Goal: Task Accomplishment & Management: Complete application form

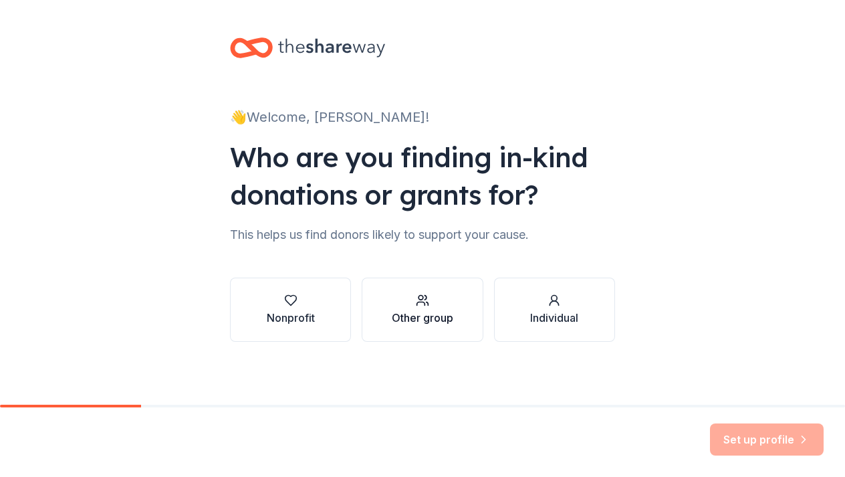
click at [420, 318] on div "Other group" at bounding box center [423, 318] width 62 height 16
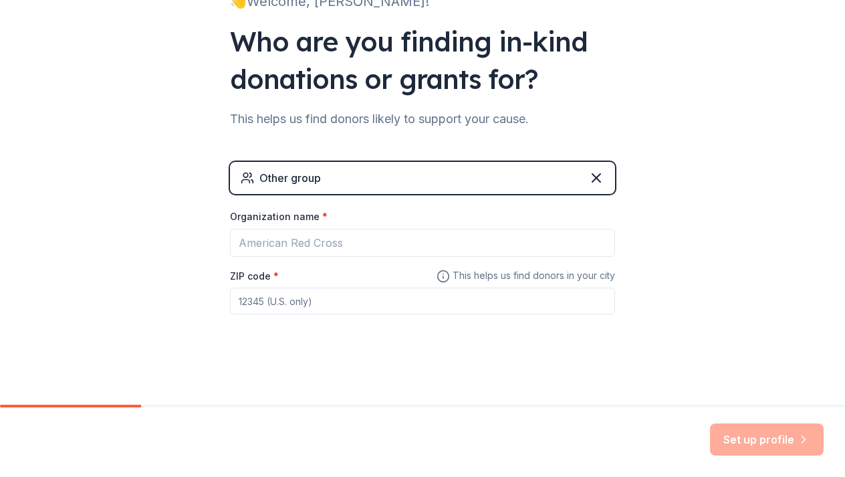
click at [404, 185] on div "Other group" at bounding box center [422, 178] width 385 height 32
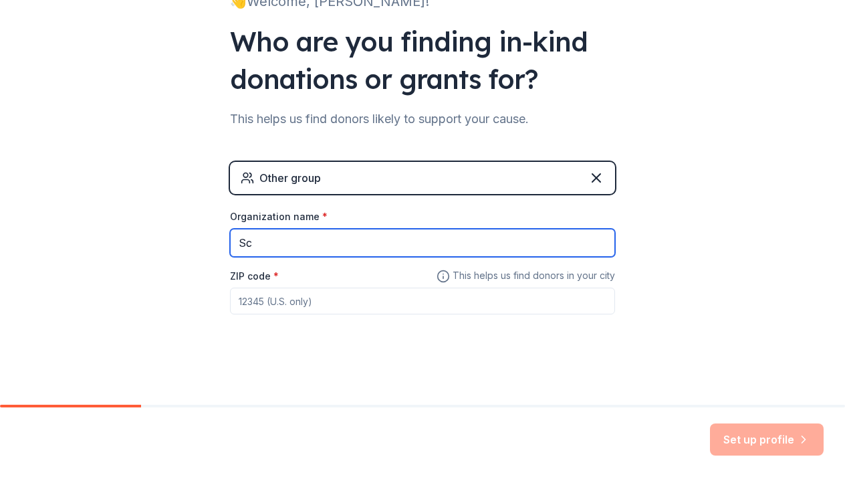
type input "S"
type input "[GEOGRAPHIC_DATA]"
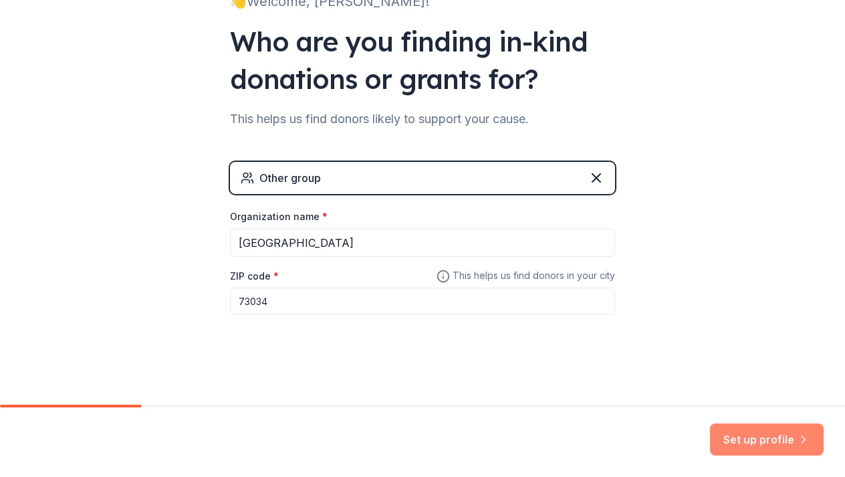
type input "73034"
click at [747, 435] on button "Set up profile" at bounding box center [767, 439] width 114 height 32
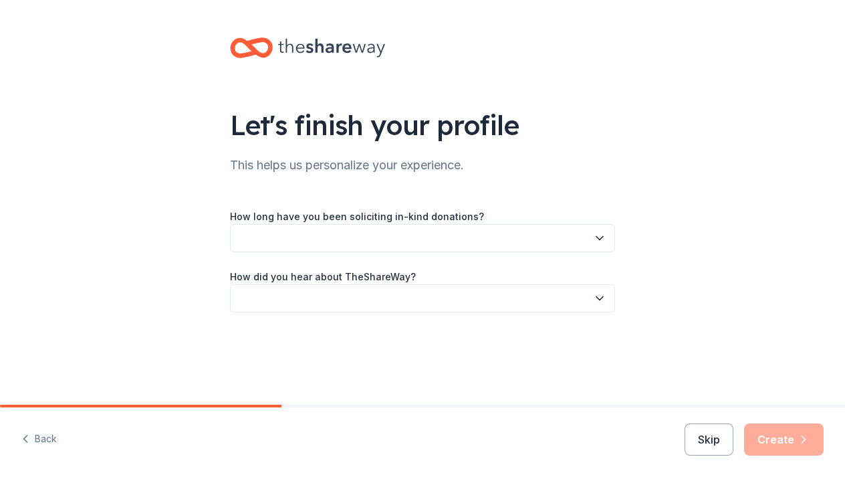
click at [371, 232] on button "button" at bounding box center [422, 238] width 385 height 28
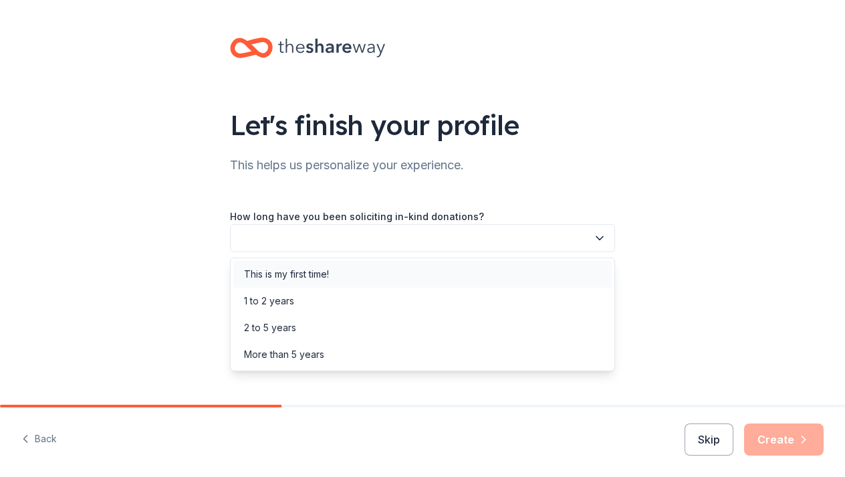
click at [329, 271] on div "This is my first time!" at bounding box center [286, 274] width 85 height 16
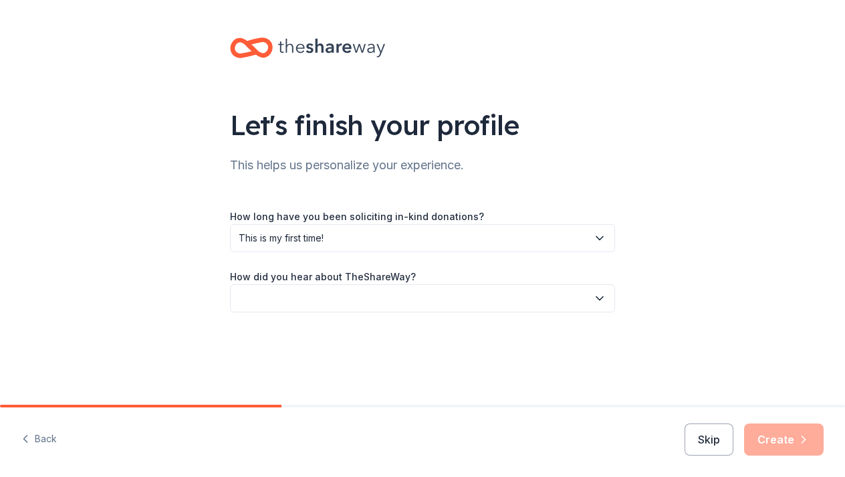
click at [313, 291] on button "button" at bounding box center [422, 298] width 385 height 28
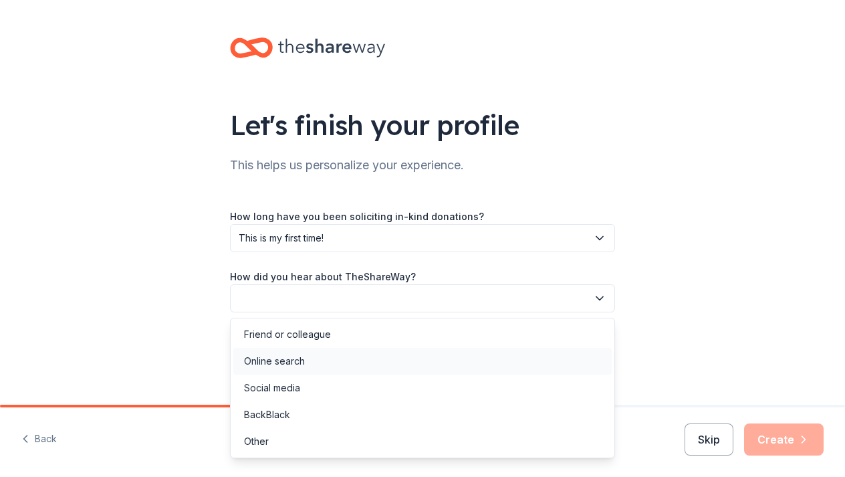
click at [292, 363] on div "Online search" at bounding box center [274, 361] width 61 height 16
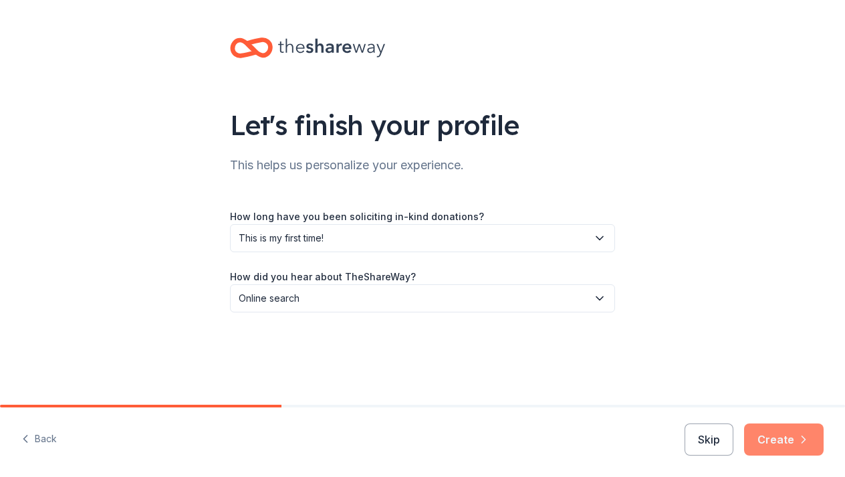
click at [802, 439] on icon "button" at bounding box center [803, 439] width 13 height 13
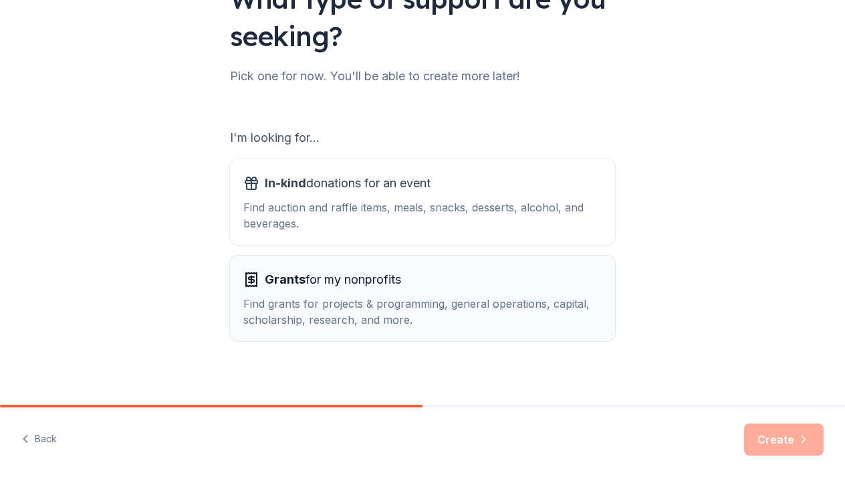
scroll to position [126, 0]
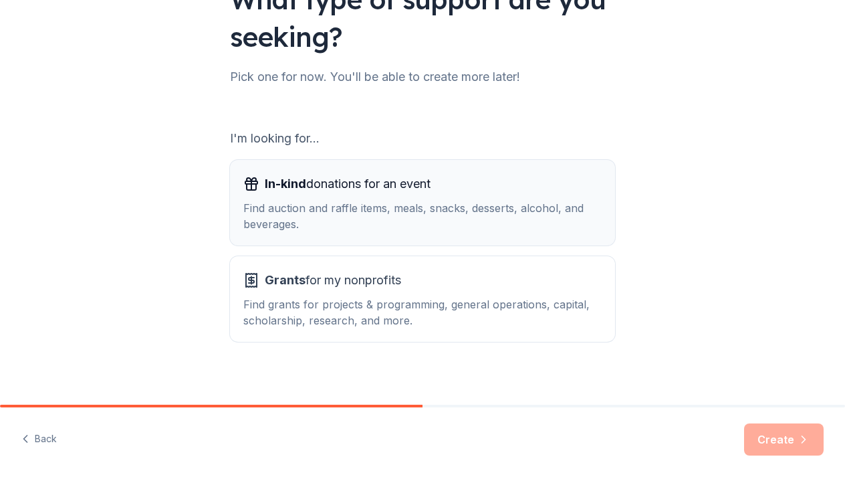
click at [501, 198] on div "In-kind donations for an event Find auction and raffle items, meals, snacks, de…" at bounding box center [422, 202] width 358 height 59
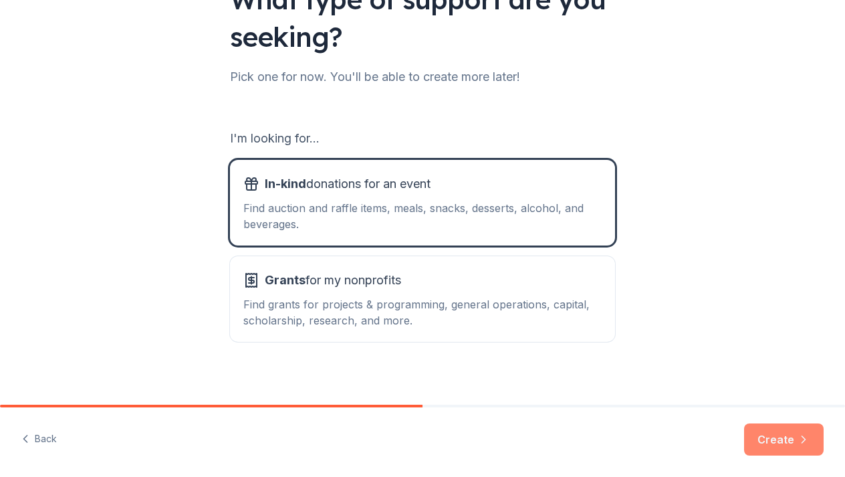
click at [792, 443] on button "Create" at bounding box center [784, 439] width 80 height 32
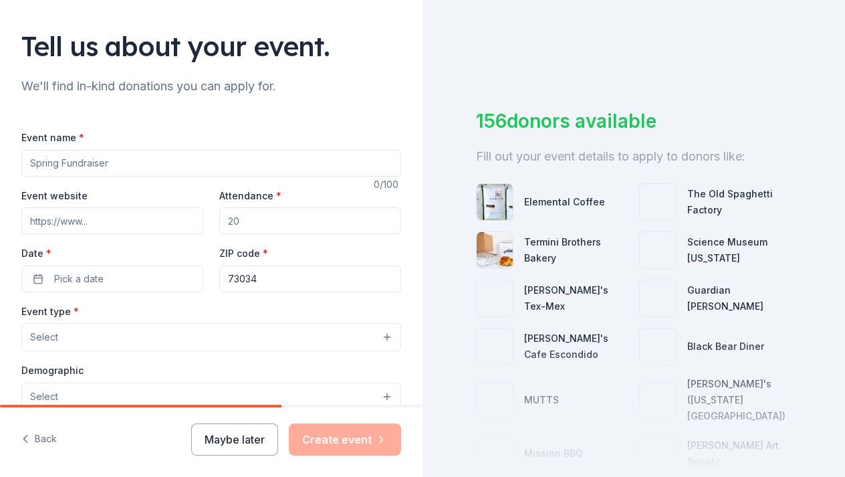
scroll to position [114, 0]
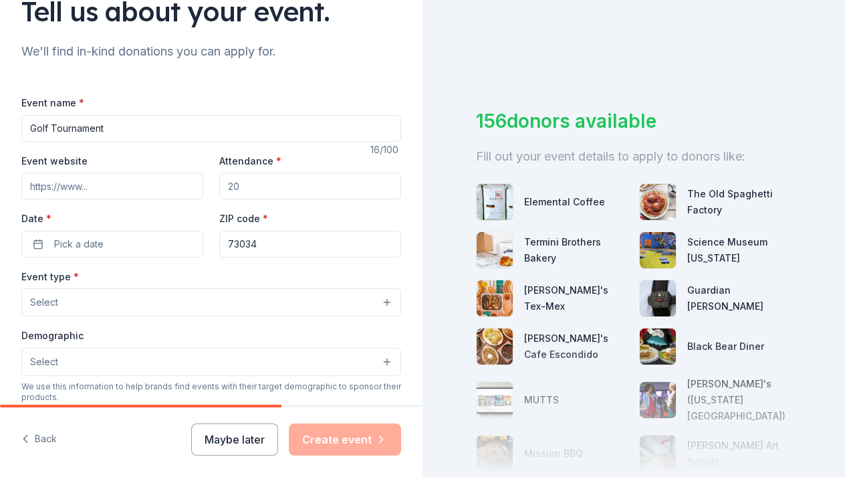
type input "Golf Tournament"
drag, startPoint x: 101, startPoint y: 122, endPoint x: 76, endPoint y: 187, distance: 70.3
click at [76, 187] on input "Event website" at bounding box center [112, 185] width 182 height 27
click at [229, 181] on input "Attendance *" at bounding box center [310, 185] width 182 height 27
drag, startPoint x: 259, startPoint y: 185, endPoint x: 205, endPoint y: 185, distance: 54.2
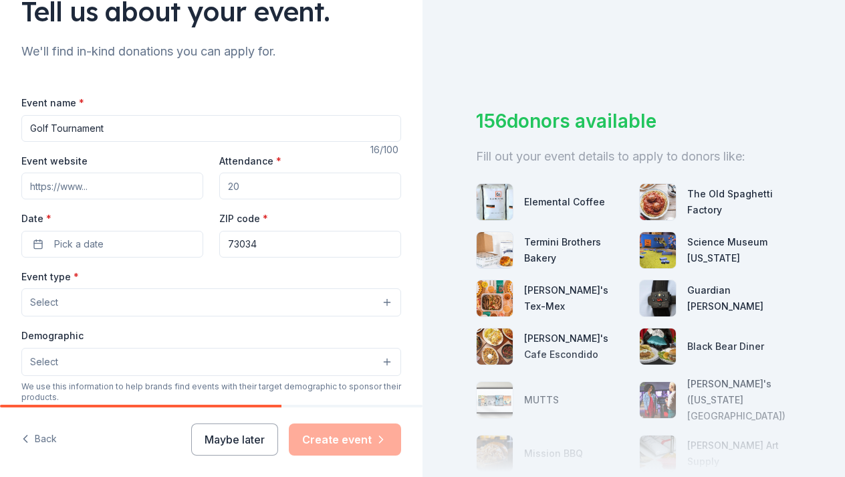
click at [205, 185] on div "Event website Attendance * Date * Pick a date ZIP code * 73034" at bounding box center [211, 204] width 380 height 105
type input "100"
click at [140, 249] on button "Pick a date" at bounding box center [112, 244] width 182 height 27
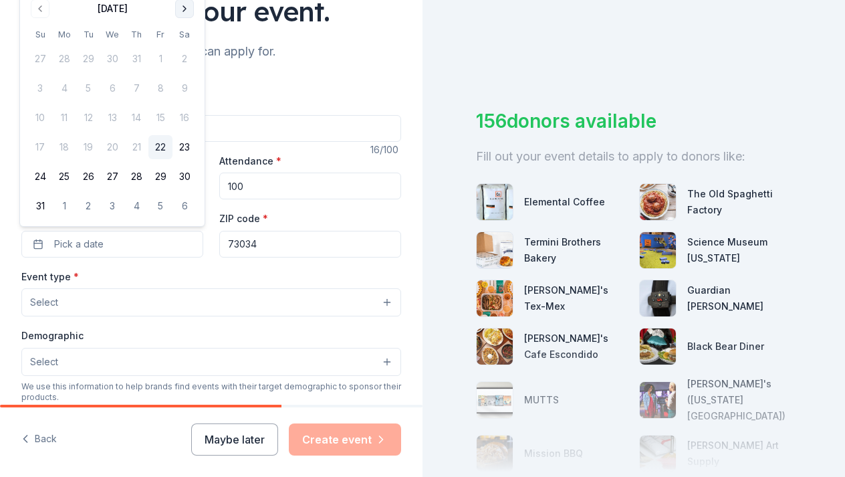
click at [182, 7] on button "Go to next month" at bounding box center [184, 8] width 19 height 19
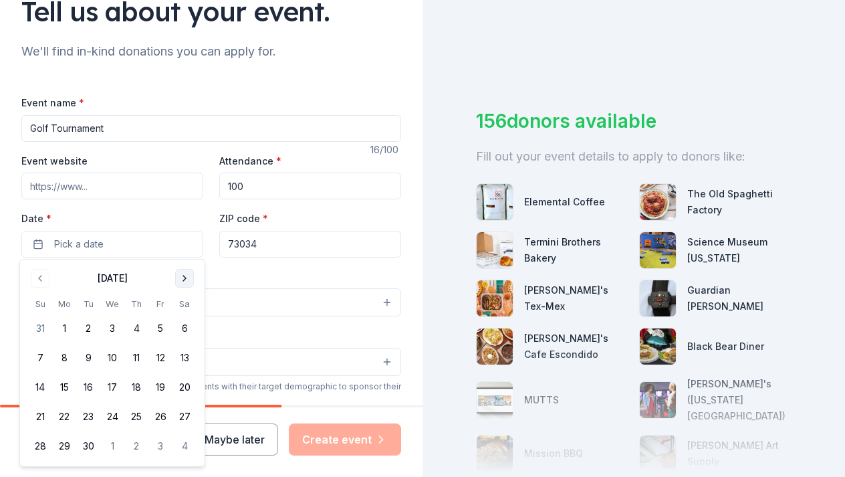
click at [181, 272] on button "Go to next month" at bounding box center [184, 278] width 19 height 19
click at [181, 273] on button "Go to next month" at bounding box center [184, 278] width 19 height 19
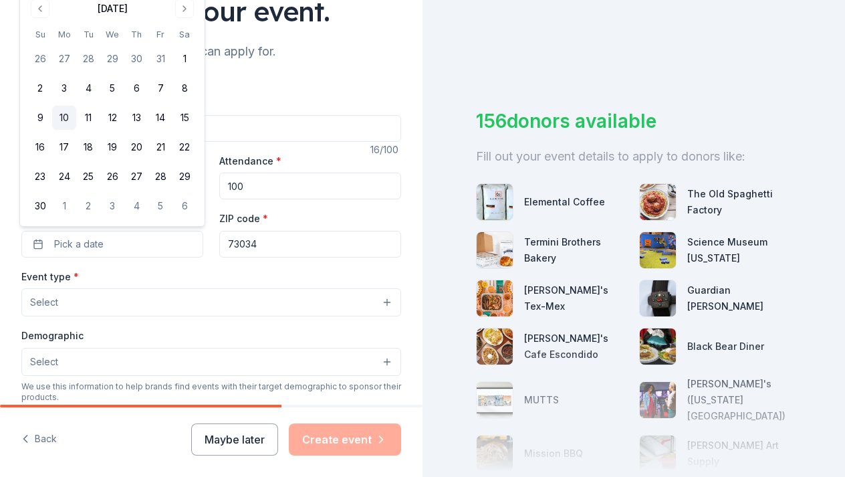
click at [66, 116] on button "10" at bounding box center [64, 118] width 24 height 24
click at [103, 298] on button "Select" at bounding box center [211, 302] width 380 height 28
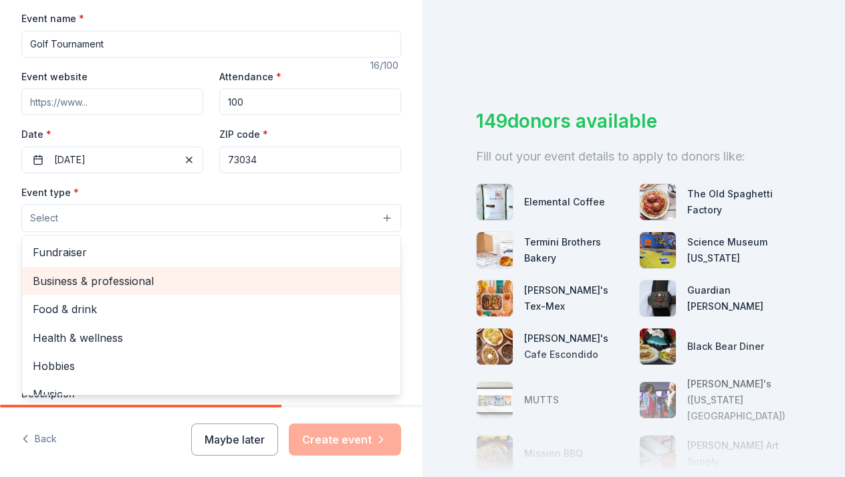
scroll to position [0, 0]
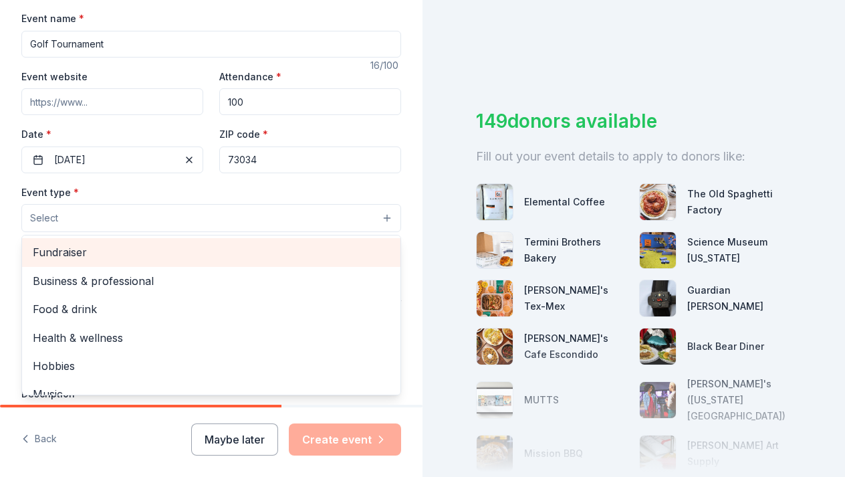
click at [92, 259] on div "Fundraiser" at bounding box center [211, 252] width 378 height 28
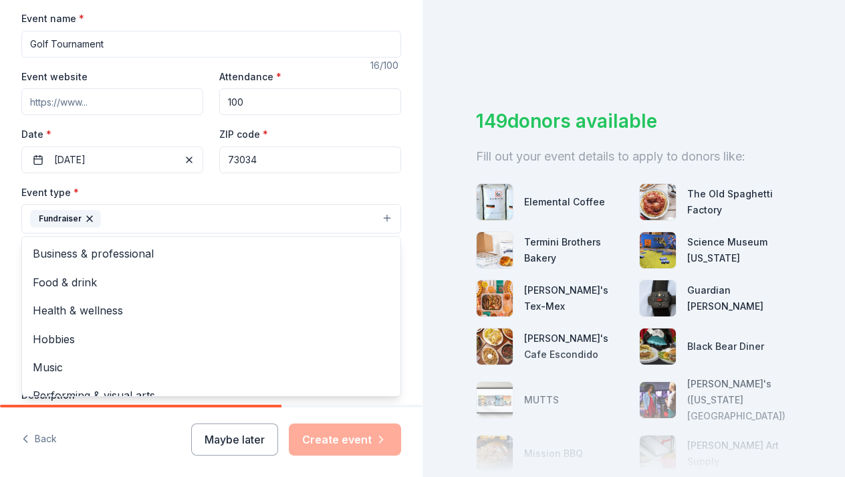
click at [19, 225] on div "Tell us about your event. We'll find in-kind donations you can apply for. Event…" at bounding box center [211, 247] width 423 height 891
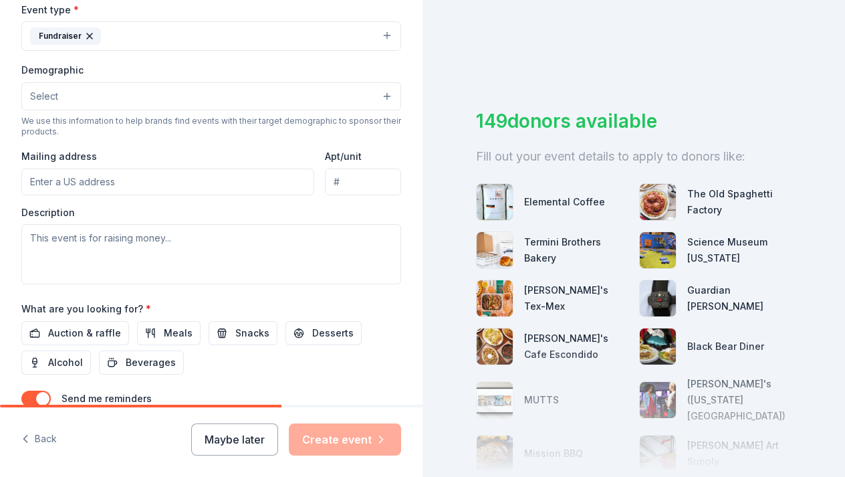
scroll to position [376, 0]
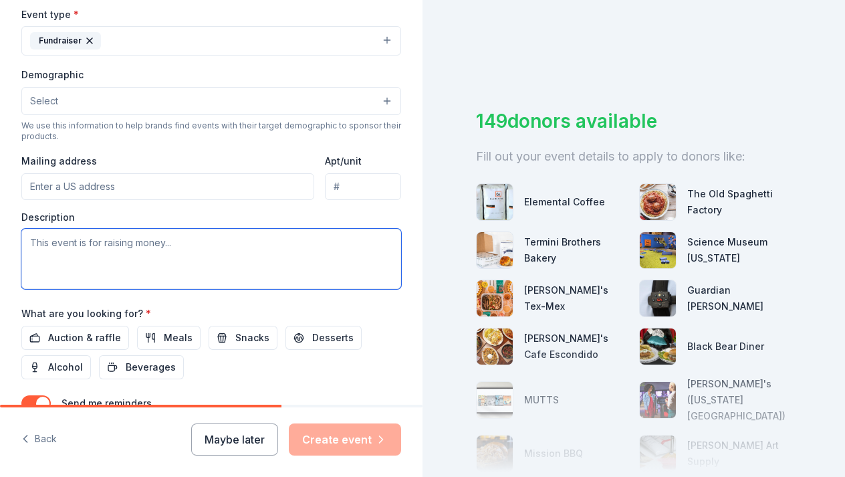
click at [197, 249] on textarea at bounding box center [211, 259] width 380 height 60
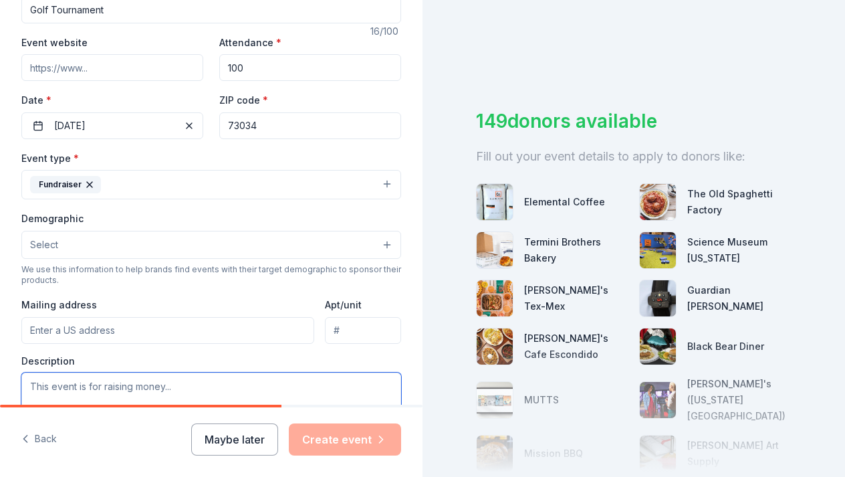
scroll to position [212, 0]
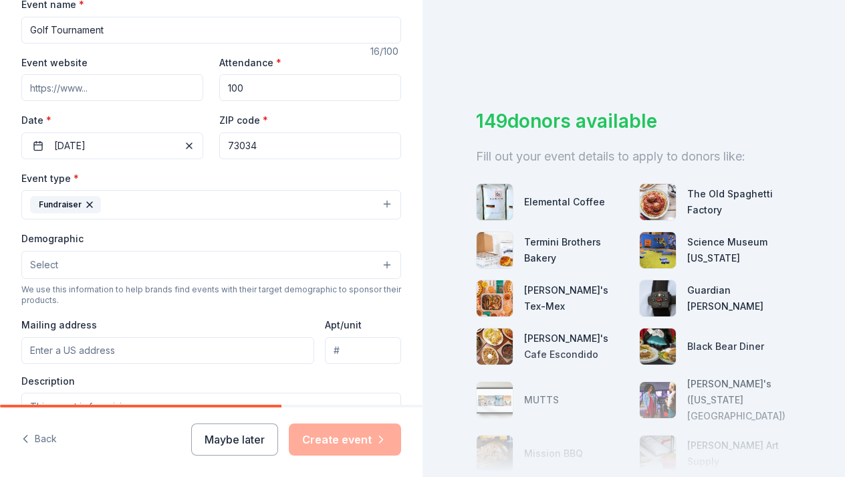
click at [102, 80] on input "Event website" at bounding box center [112, 87] width 182 height 27
paste input "[URL][DOMAIN_NAME]"
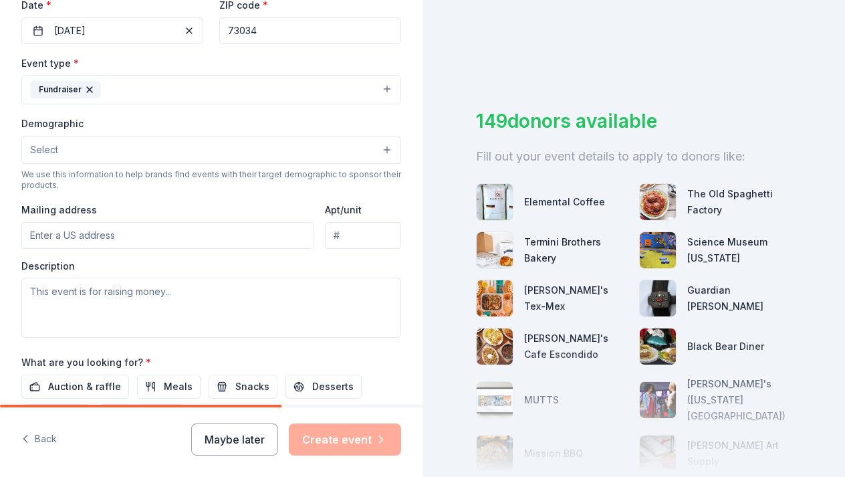
scroll to position [336, 0]
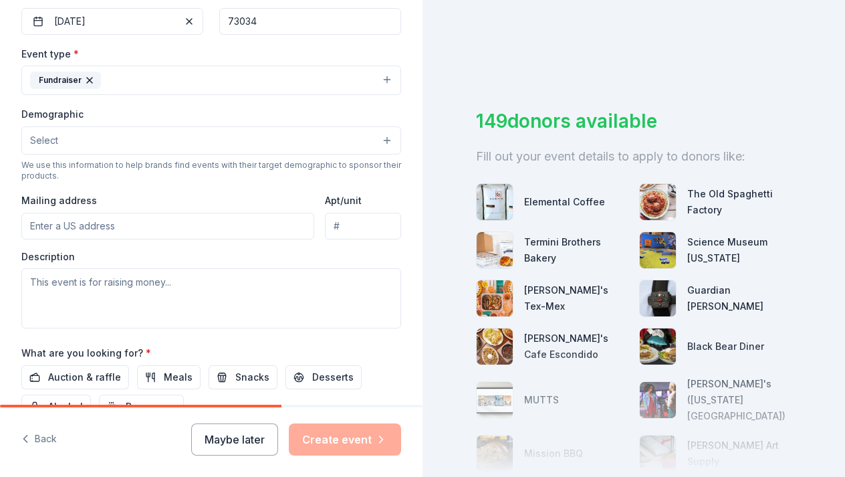
type input "[URL][DOMAIN_NAME]"
click at [183, 138] on button "Select" at bounding box center [211, 140] width 380 height 28
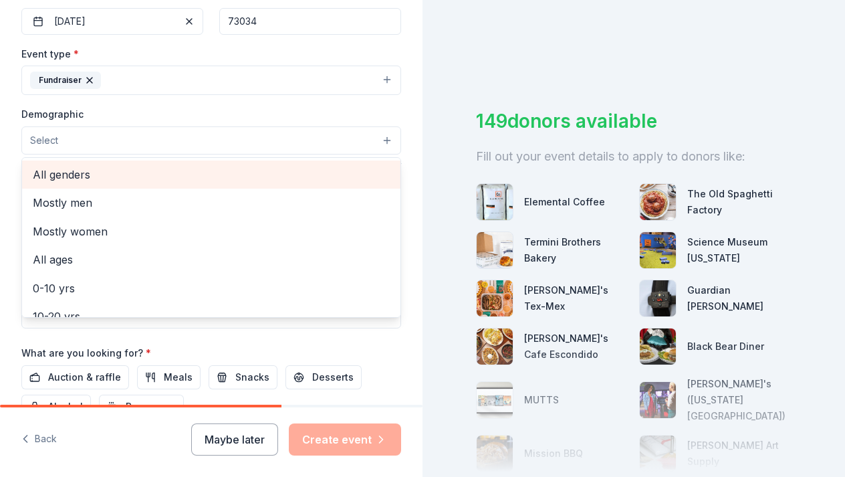
click at [92, 172] on span "All genders" at bounding box center [211, 174] width 357 height 17
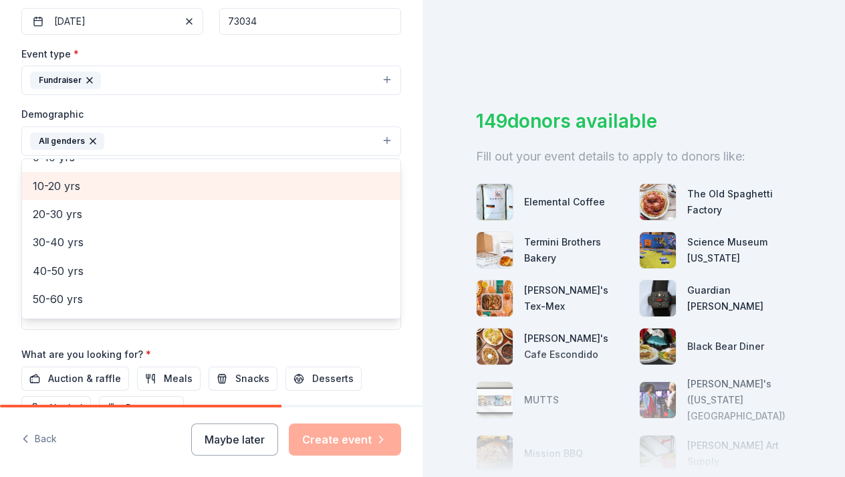
scroll to position [105, 0]
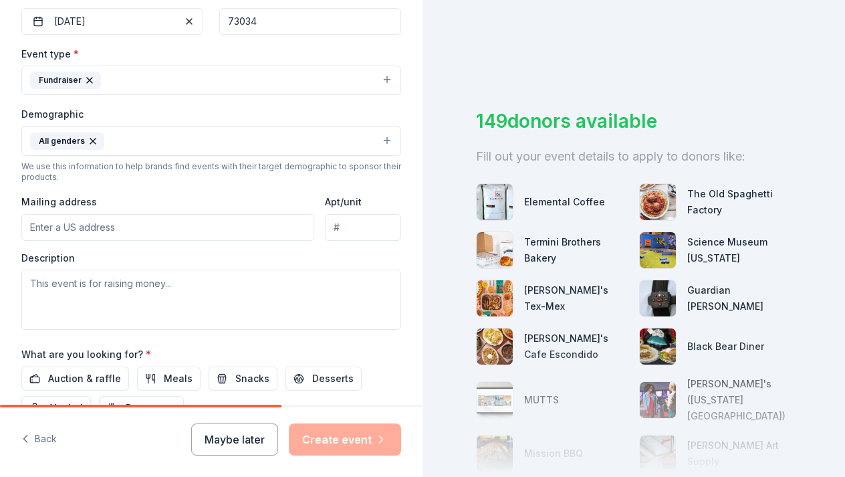
click at [181, 142] on button "All genders" at bounding box center [211, 140] width 380 height 29
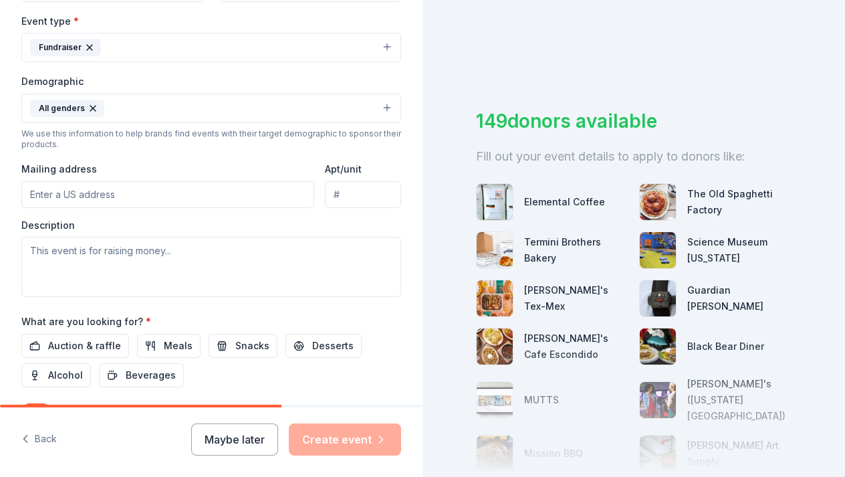
click at [148, 193] on input "Mailing address" at bounding box center [167, 194] width 293 height 27
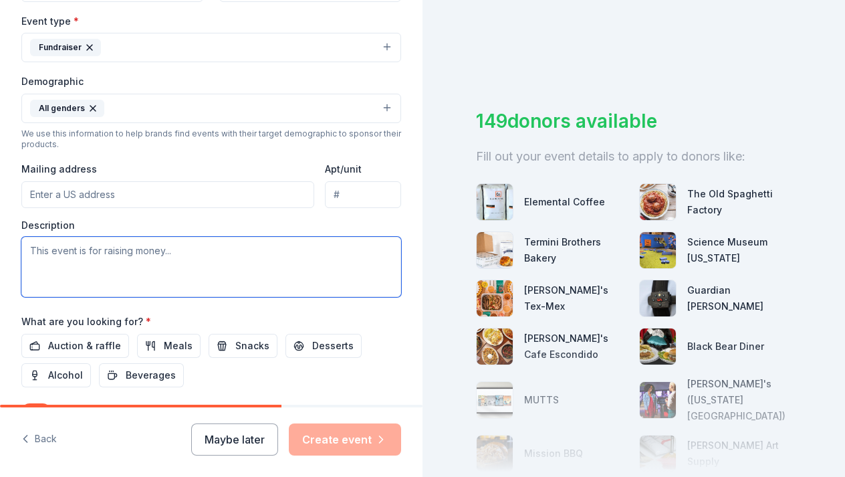
click at [122, 261] on textarea at bounding box center [211, 267] width 380 height 60
paste textarea "This four-person scramble format benefits the SMES Scholarship Fund and brings …"
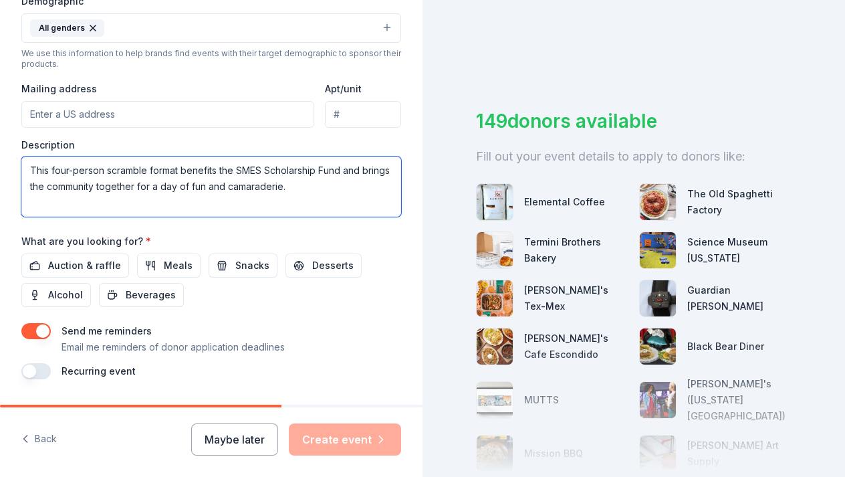
scroll to position [459, 0]
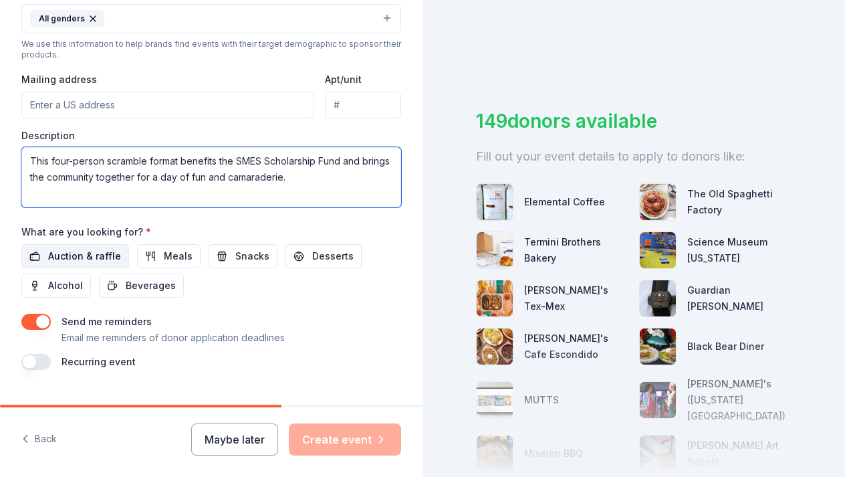
type textarea "This four-person scramble format benefits the SMES Scholarship Fund and brings …"
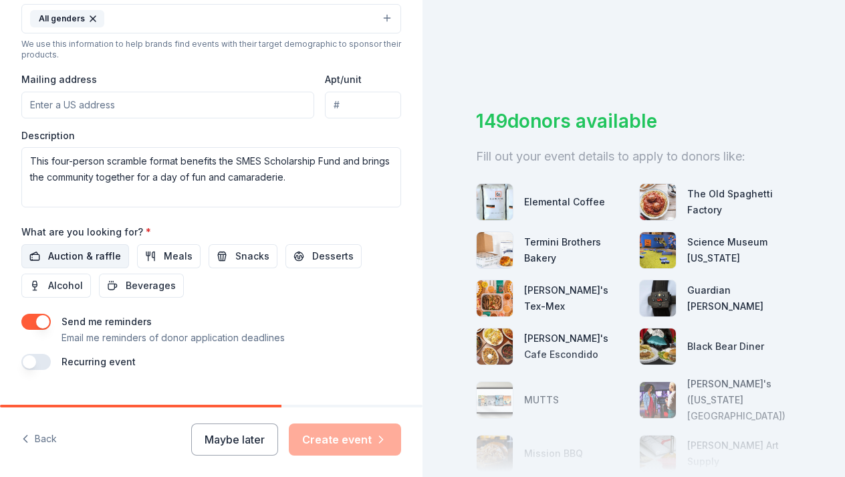
click at [112, 252] on span "Auction & raffle" at bounding box center [84, 256] width 73 height 16
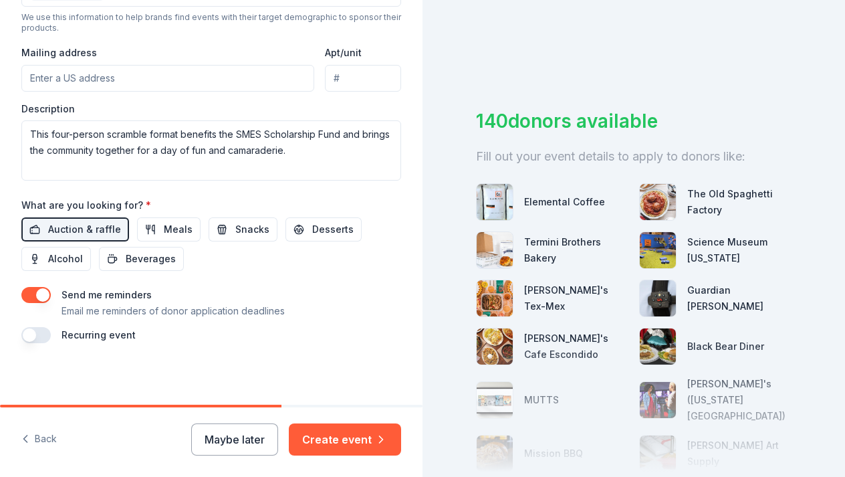
scroll to position [485, 0]
click at [45, 292] on button "button" at bounding box center [35, 295] width 29 height 16
click at [340, 433] on button "Create event" at bounding box center [345, 439] width 112 height 32
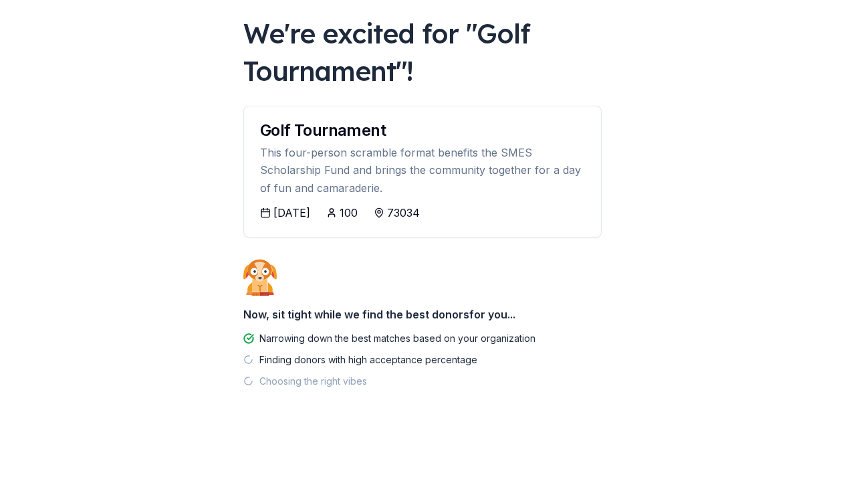
scroll to position [70, 0]
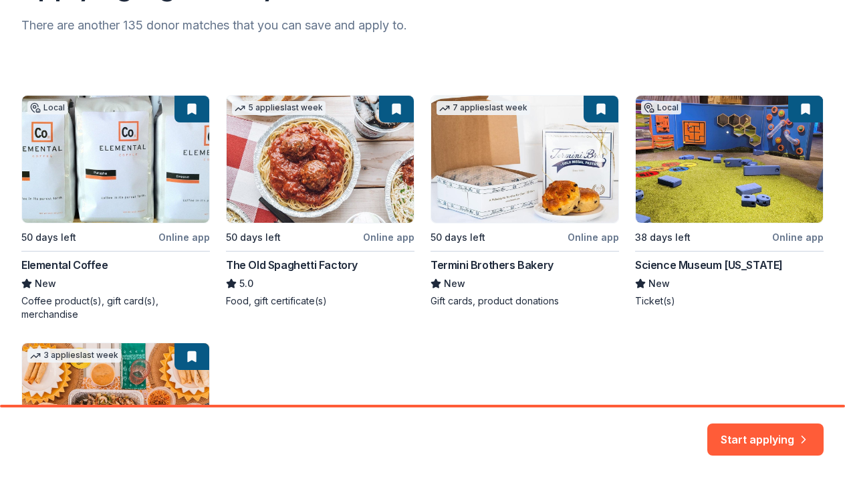
scroll to position [174, 0]
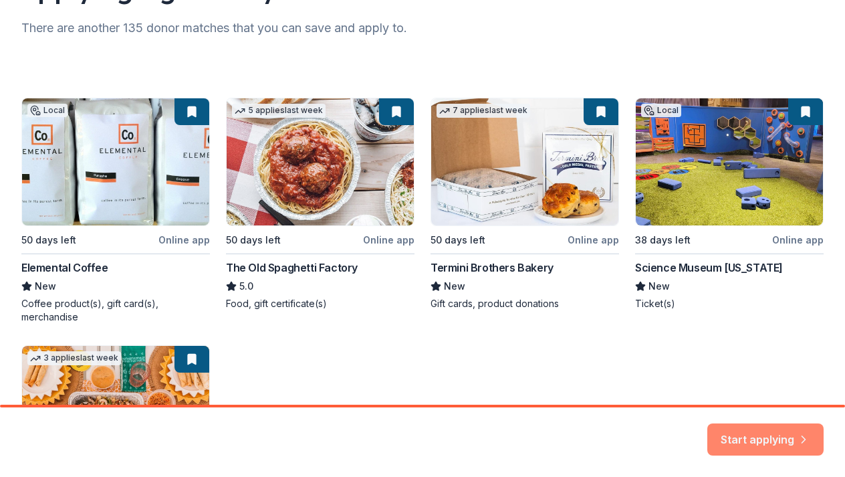
click at [747, 433] on button "Start applying" at bounding box center [765, 431] width 116 height 32
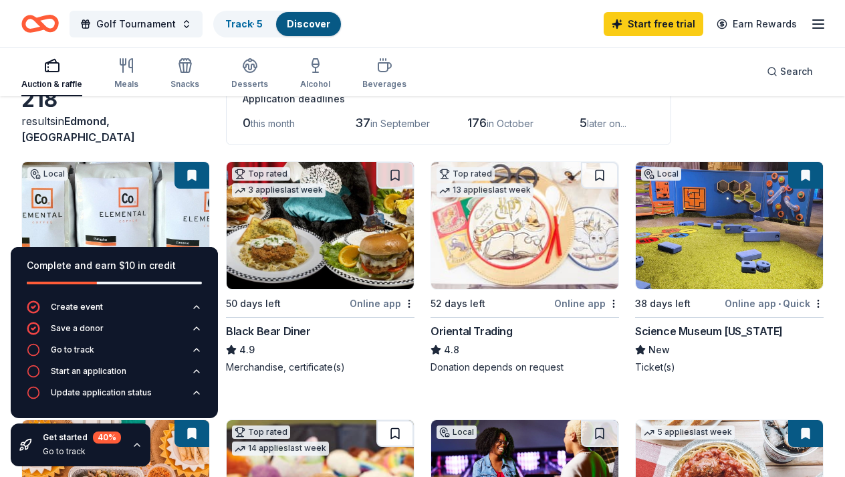
scroll to position [80, 0]
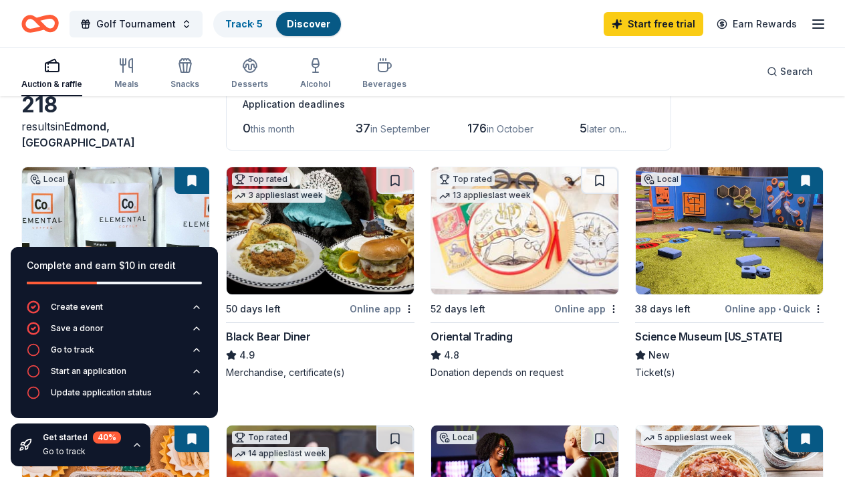
click at [675, 283] on img at bounding box center [729, 230] width 187 height 127
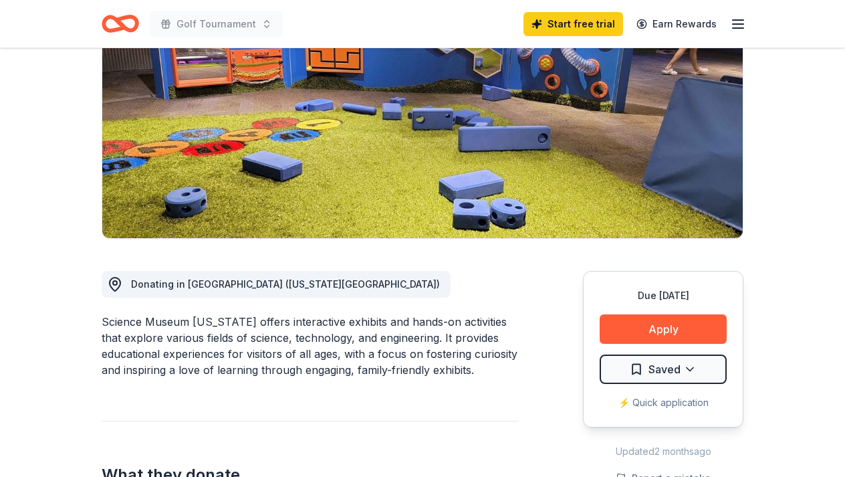
scroll to position [169, 0]
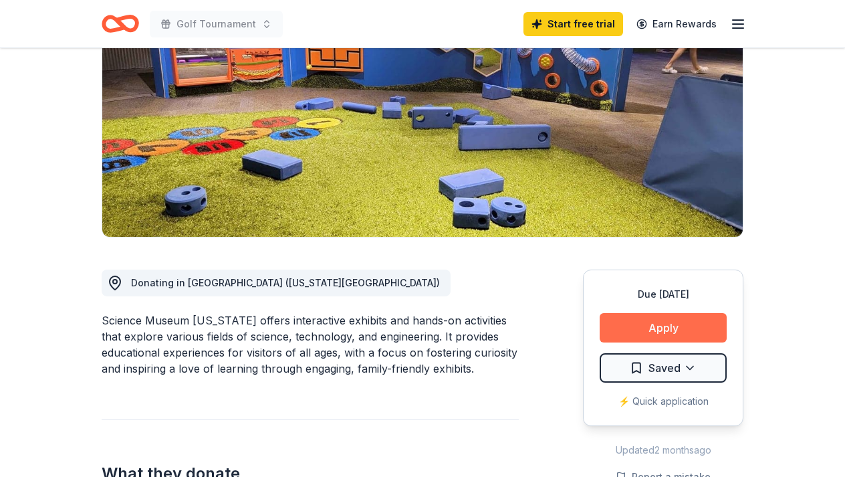
click at [654, 318] on button "Apply" at bounding box center [663, 327] width 127 height 29
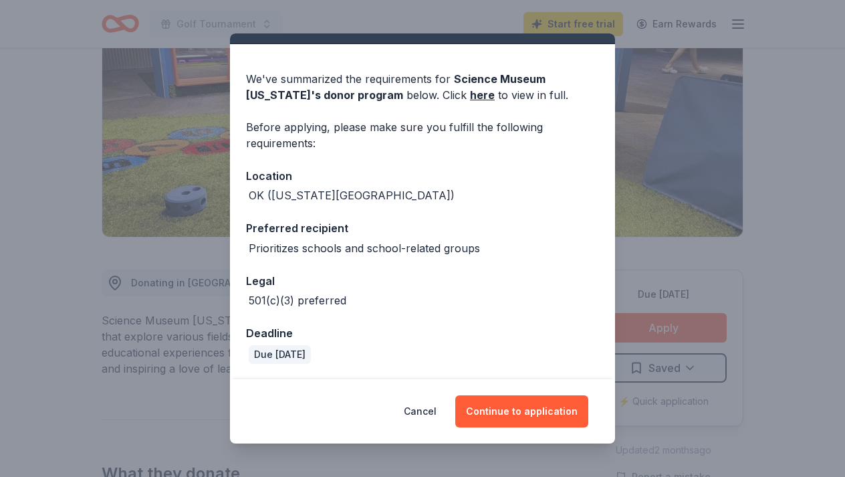
scroll to position [27, 0]
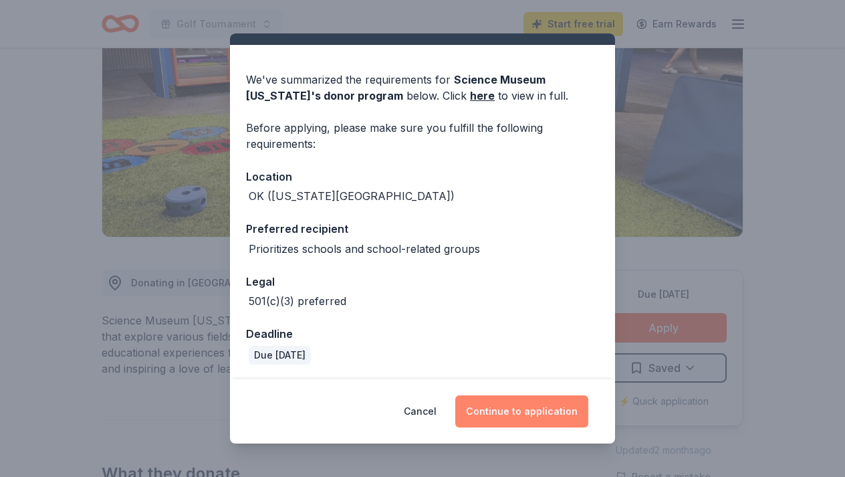
click at [499, 416] on button "Continue to application" at bounding box center [521, 411] width 133 height 32
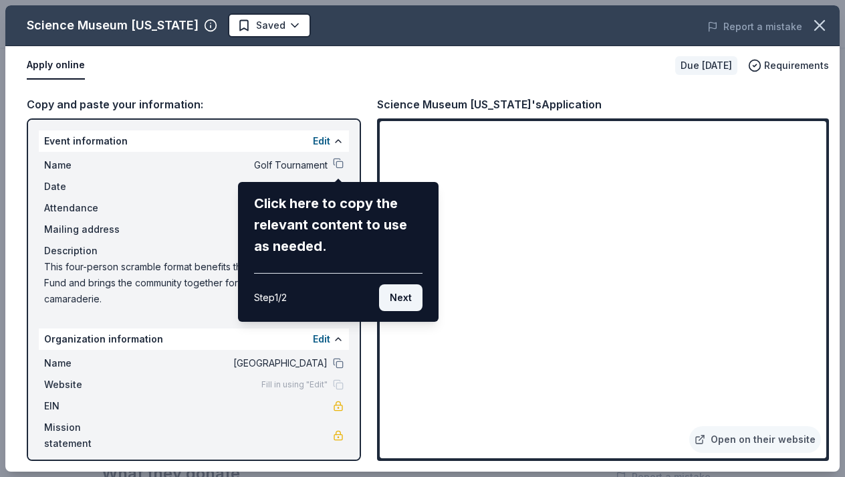
click at [396, 289] on button "Next" at bounding box center [400, 297] width 43 height 27
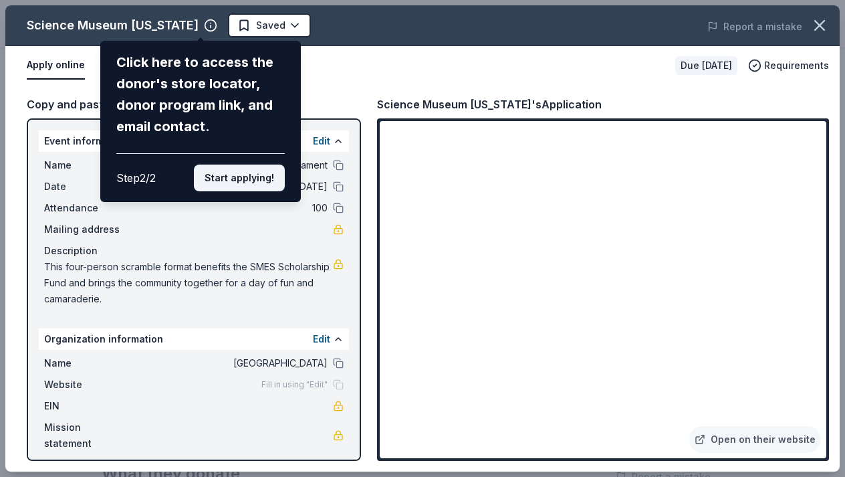
click at [237, 164] on button "Start applying!" at bounding box center [239, 177] width 91 height 27
